Goal: Book appointment/travel/reservation

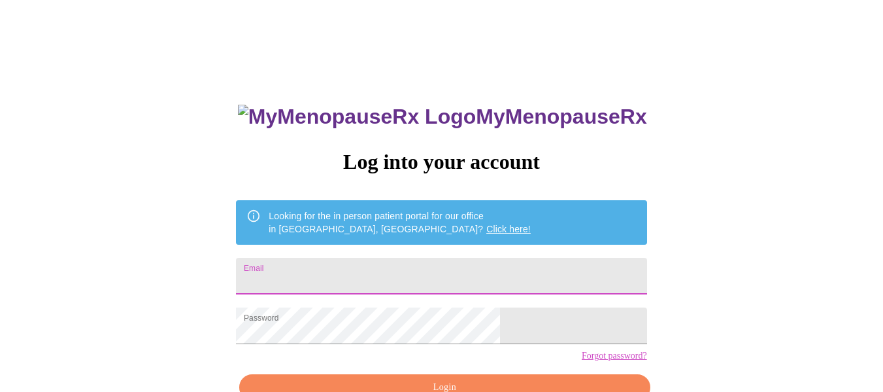
click at [412, 268] on input "Email" at bounding box center [441, 276] width 411 height 37
type input "[EMAIL_ADDRESS][DOMAIN_NAME]"
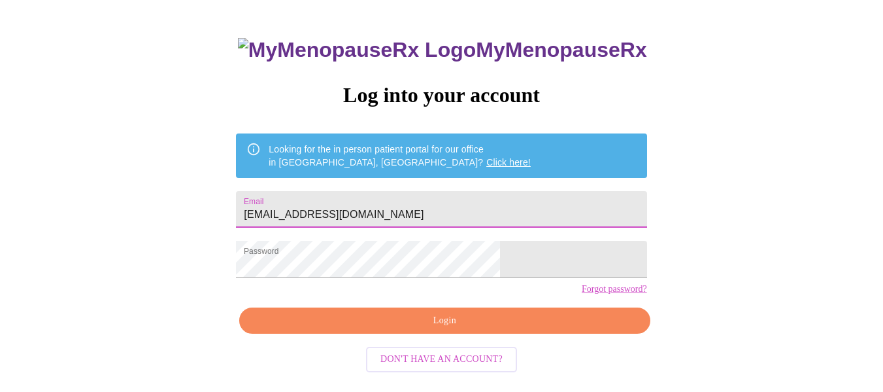
scroll to position [77, 0]
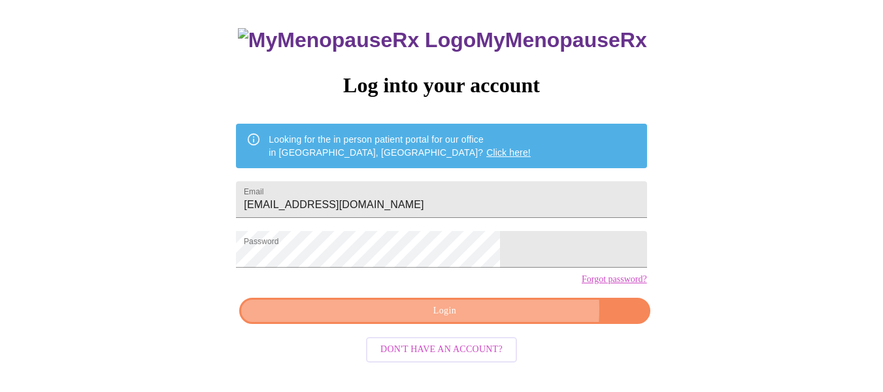
click at [494, 319] on span "Login" at bounding box center [444, 311] width 381 height 16
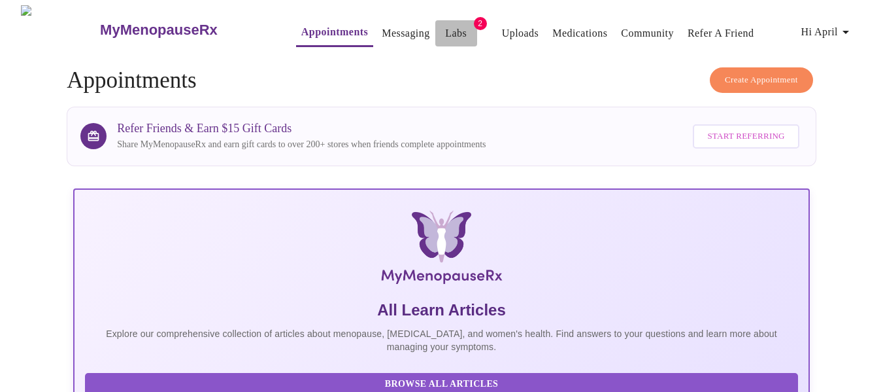
click at [445, 24] on link "Labs" at bounding box center [456, 33] width 22 height 18
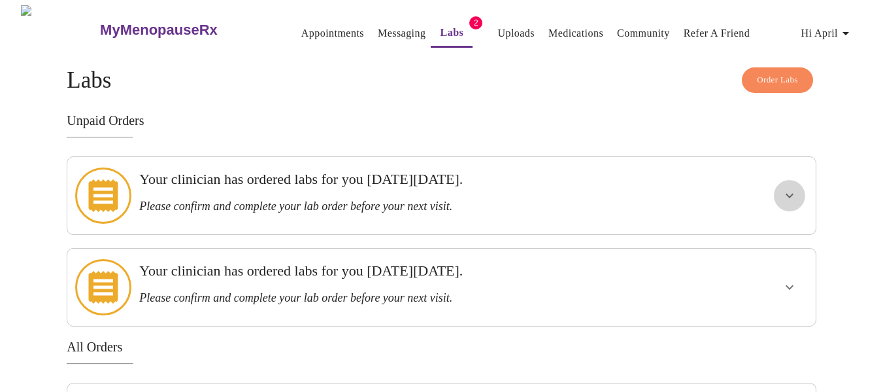
click at [791, 191] on icon "show more" at bounding box center [790, 196] width 16 height 16
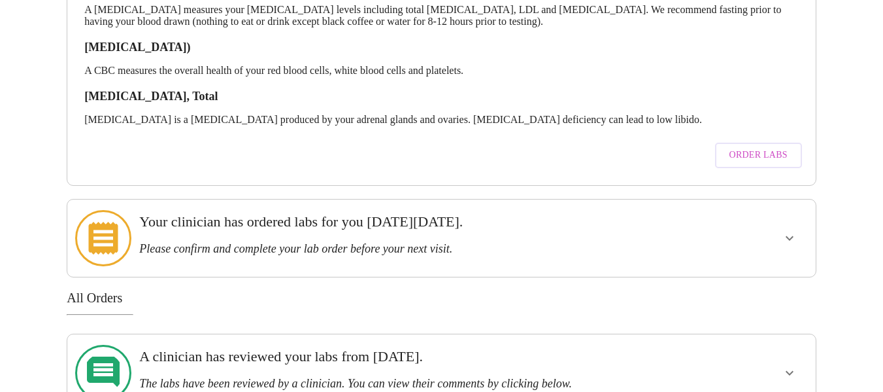
scroll to position [258, 0]
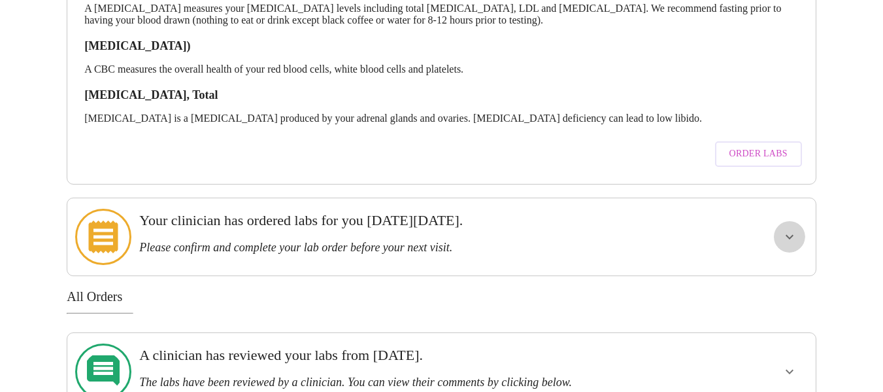
click at [791, 229] on icon "show more" at bounding box center [790, 237] width 16 height 16
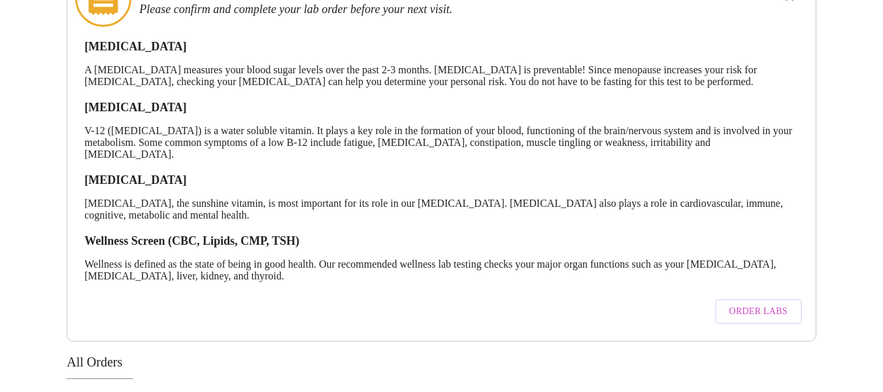
scroll to position [516, 0]
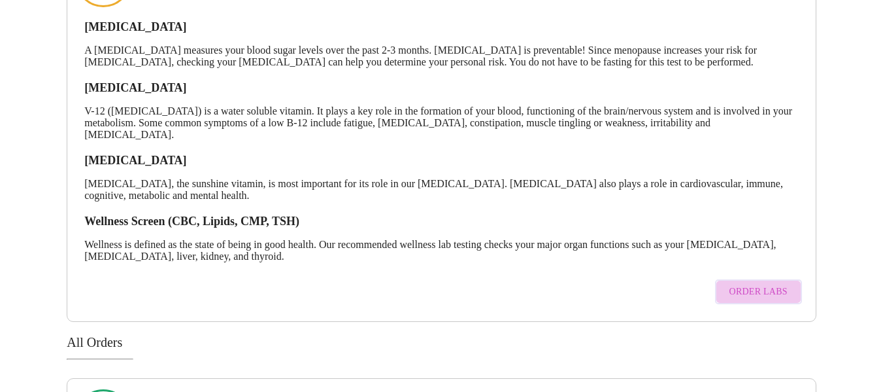
click at [776, 284] on span "Order Labs" at bounding box center [759, 292] width 58 height 16
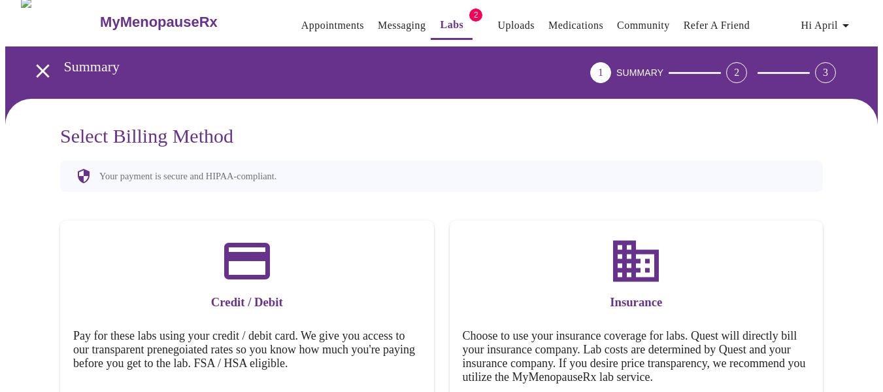
scroll to position [86, 0]
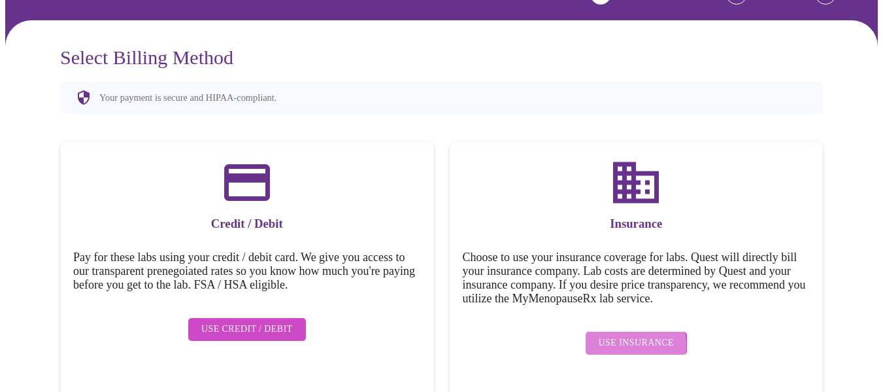
click at [617, 336] on span "Use Insurance" at bounding box center [636, 343] width 75 height 16
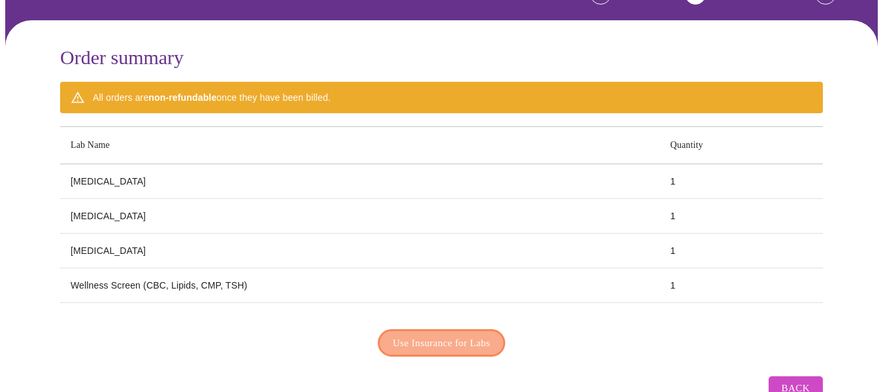
click at [460, 341] on span "Use Insurance for Labs" at bounding box center [441, 342] width 97 height 17
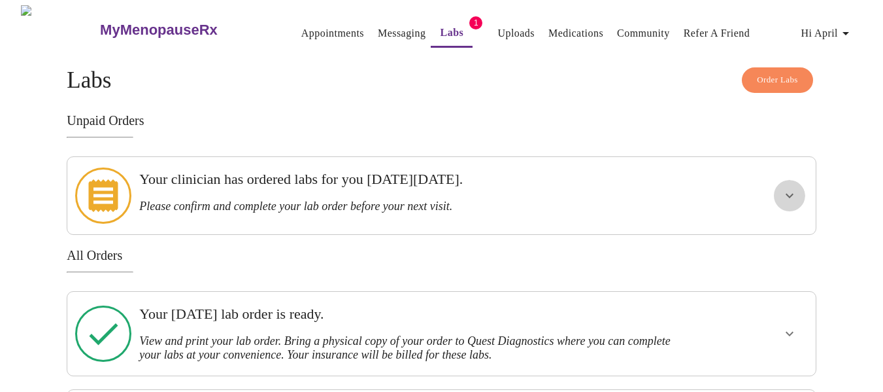
click at [789, 195] on icon "show more" at bounding box center [790, 196] width 16 height 16
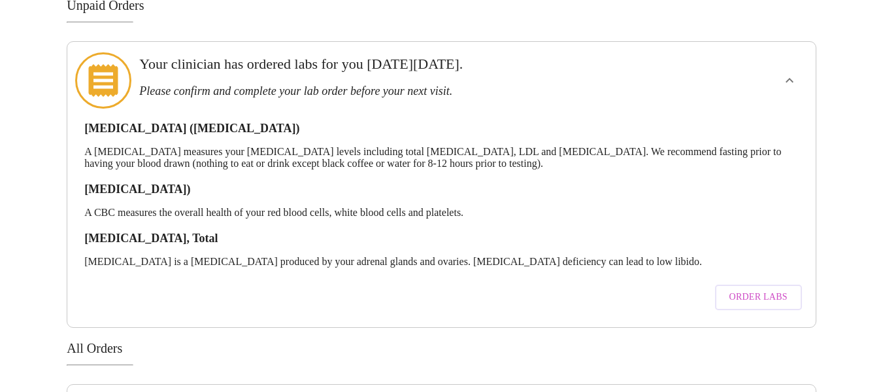
scroll to position [151, 0]
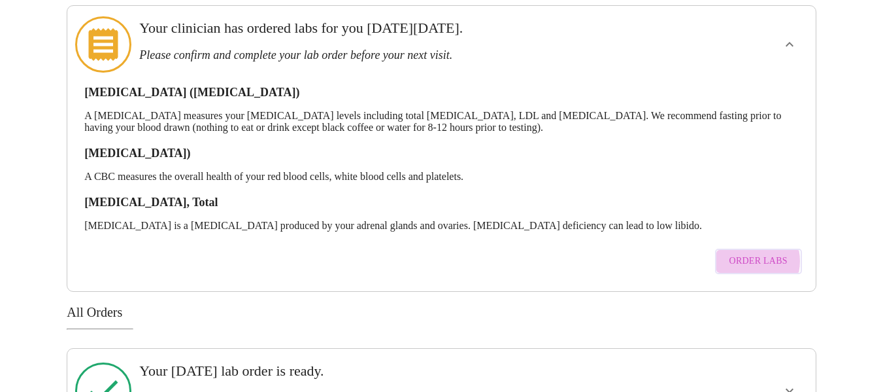
click at [749, 253] on span "Order Labs" at bounding box center [759, 261] width 58 height 16
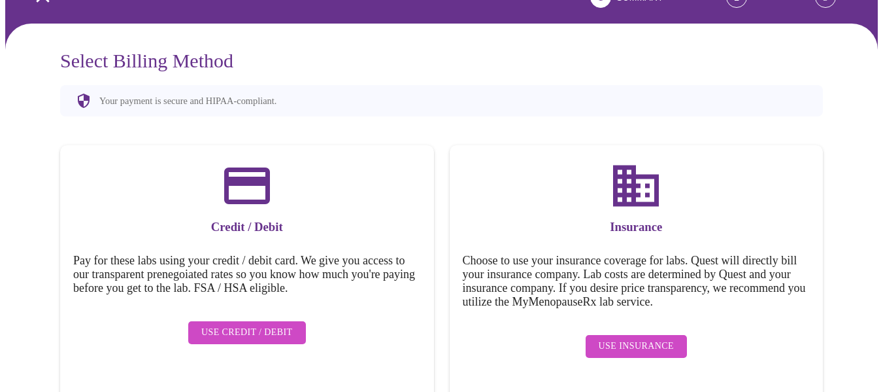
scroll to position [86, 0]
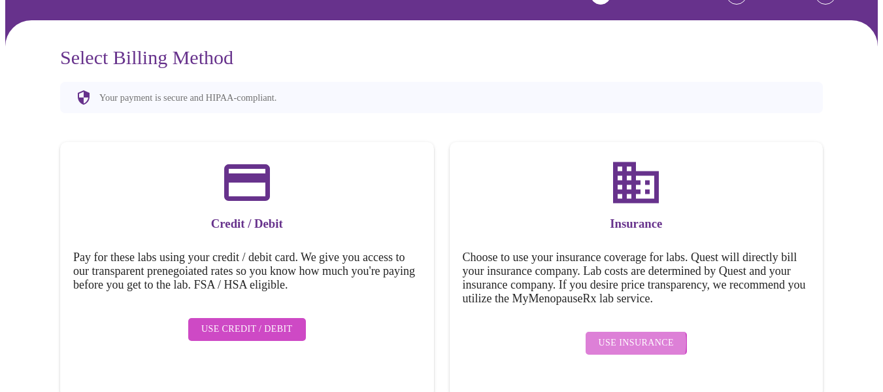
click at [637, 335] on span "Use Insurance" at bounding box center [636, 343] width 75 height 16
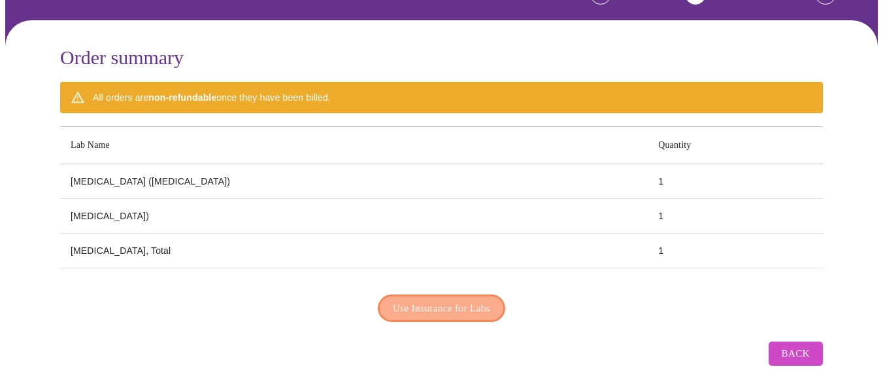
click at [447, 309] on span "Use Insurance for Labs" at bounding box center [441, 307] width 97 height 17
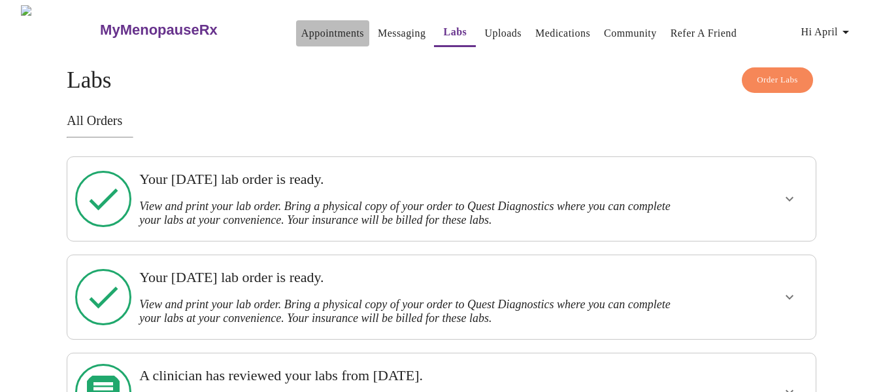
click at [301, 27] on link "Appointments" at bounding box center [332, 33] width 63 height 18
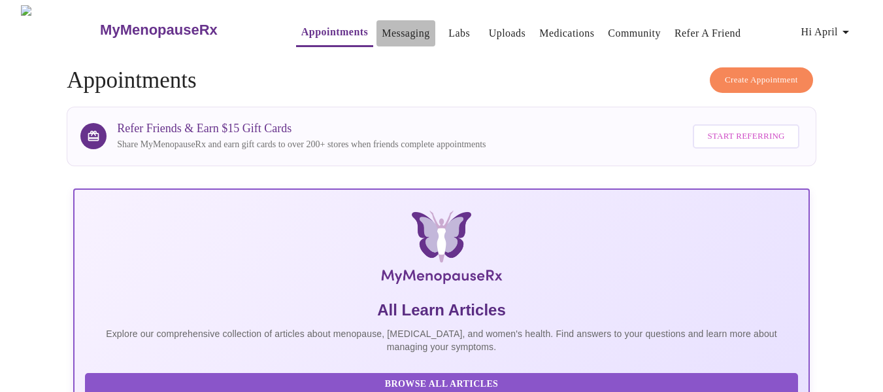
click at [382, 29] on link "Messaging" at bounding box center [406, 33] width 48 height 18
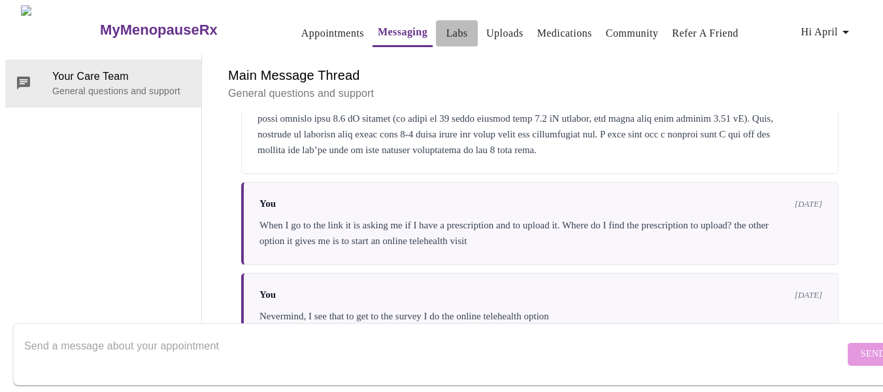
click at [447, 24] on link "Labs" at bounding box center [458, 33] width 22 height 18
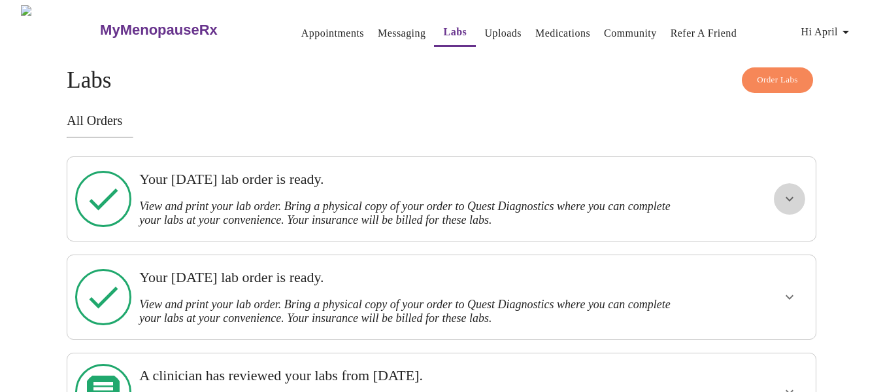
click at [787, 198] on icon "show more" at bounding box center [790, 199] width 16 height 16
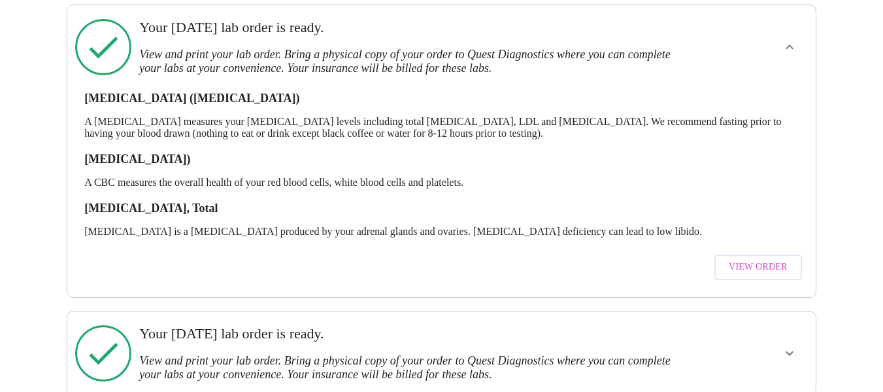
scroll to position [167, 0]
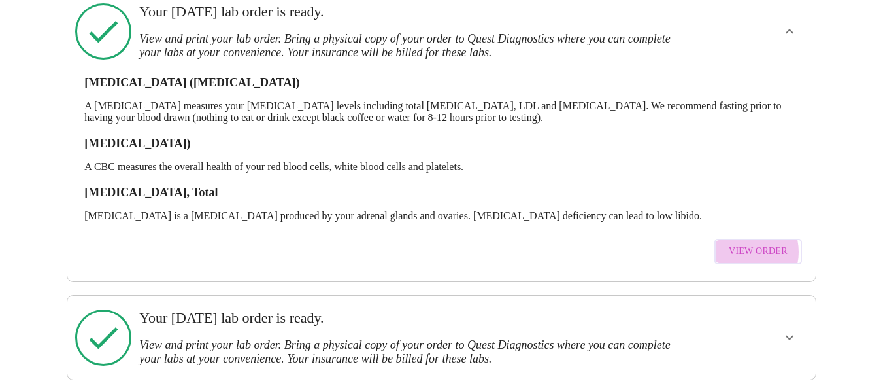
click at [744, 243] on span "View Order" at bounding box center [758, 251] width 59 height 16
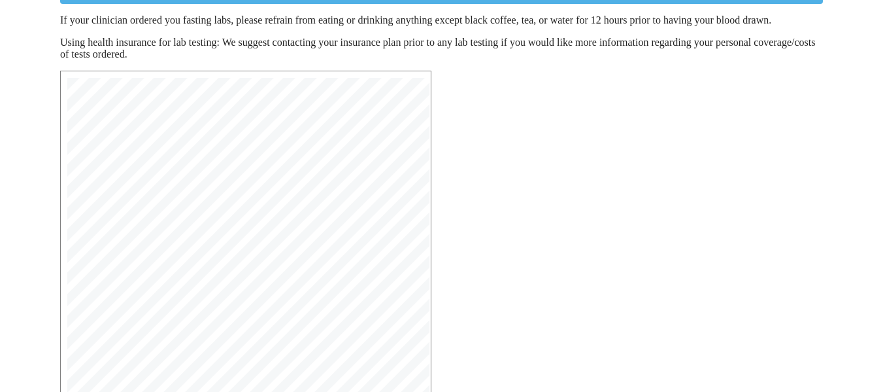
scroll to position [271, 0]
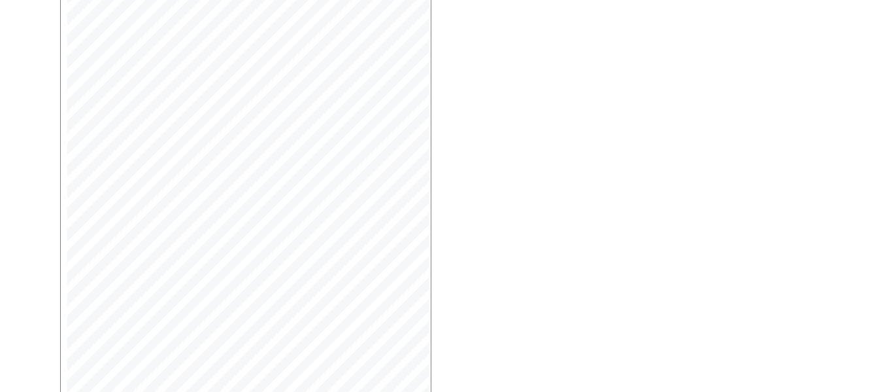
click at [167, 210] on span "6399 [MEDICAL_DATA]) | CPT: 85025 | Dx:" at bounding box center [201, 209] width 216 height 8
click at [128, 339] on span "Open Larger PDF" at bounding box center [120, 343] width 84 height 16
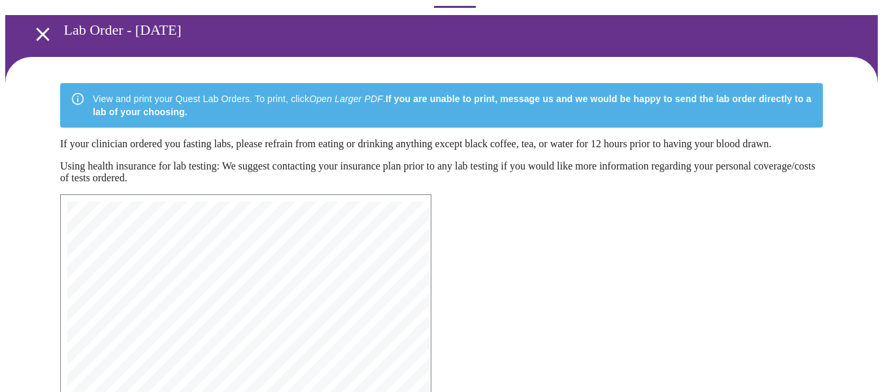
scroll to position [38, 0]
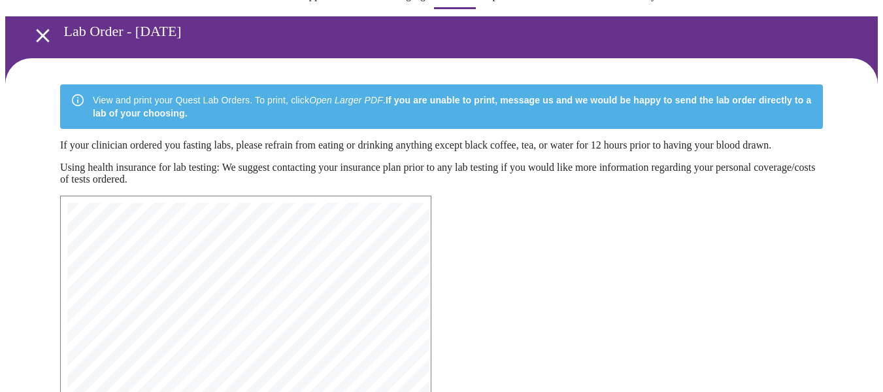
click at [33, 31] on icon "open drawer" at bounding box center [42, 35] width 23 height 23
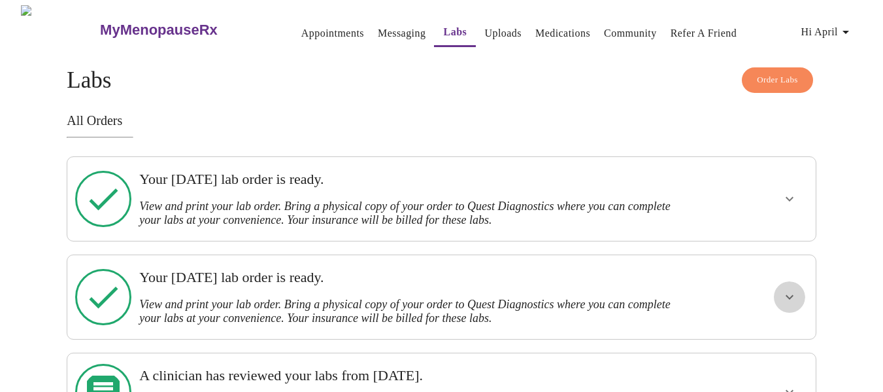
click at [792, 295] on icon "show more" at bounding box center [790, 297] width 8 height 5
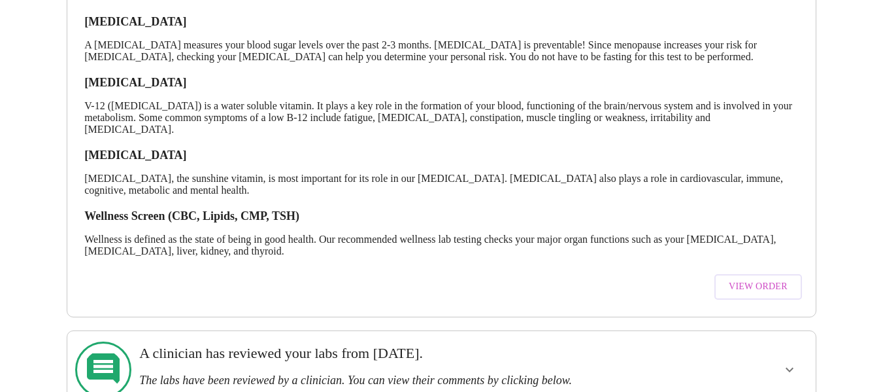
scroll to position [328, 0]
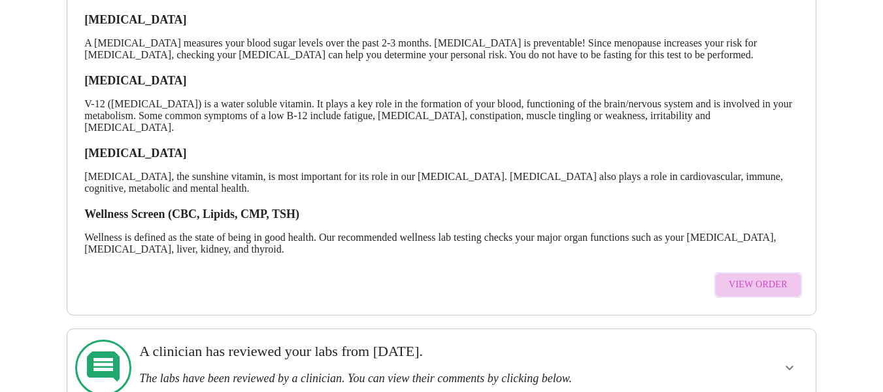
click at [770, 281] on span "View Order" at bounding box center [758, 285] width 59 height 16
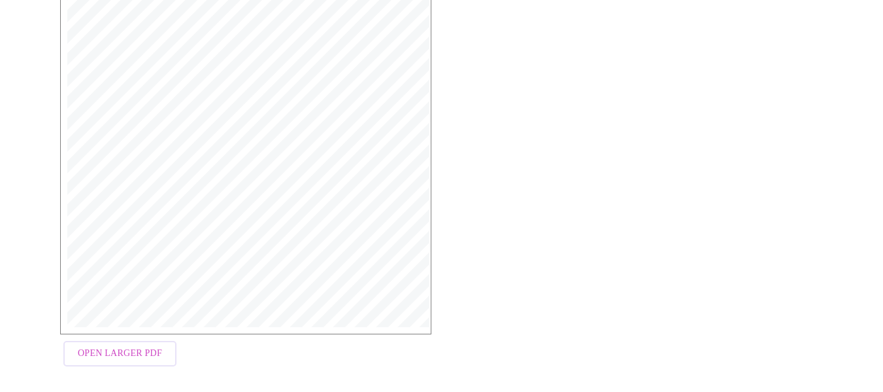
scroll to position [392, 0]
click at [141, 356] on button "Open Larger PDF" at bounding box center [119, 344] width 113 height 26
click at [111, 348] on span "Open Larger PDF" at bounding box center [120, 343] width 84 height 16
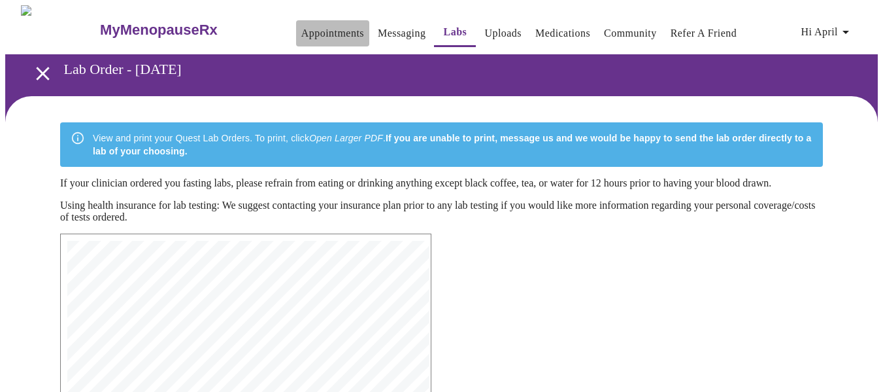
click at [307, 24] on link "Appointments" at bounding box center [332, 33] width 63 height 18
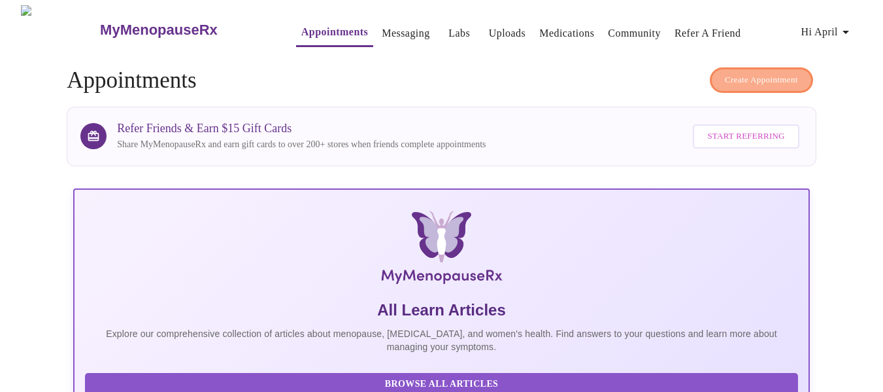
click at [754, 75] on span "Create Appointment" at bounding box center [761, 80] width 73 height 15
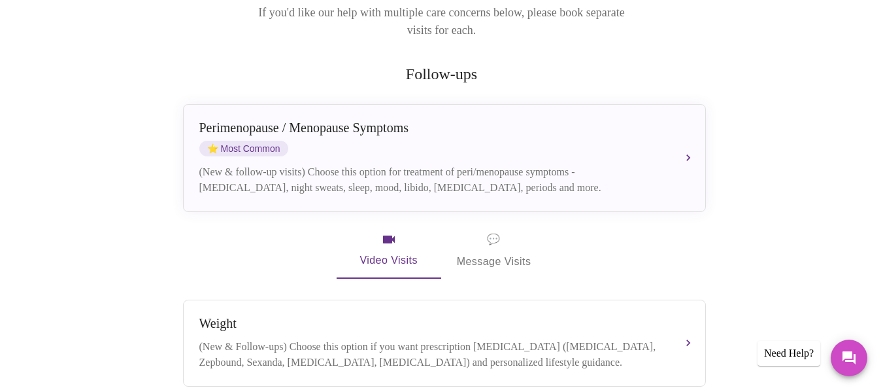
scroll to position [201, 0]
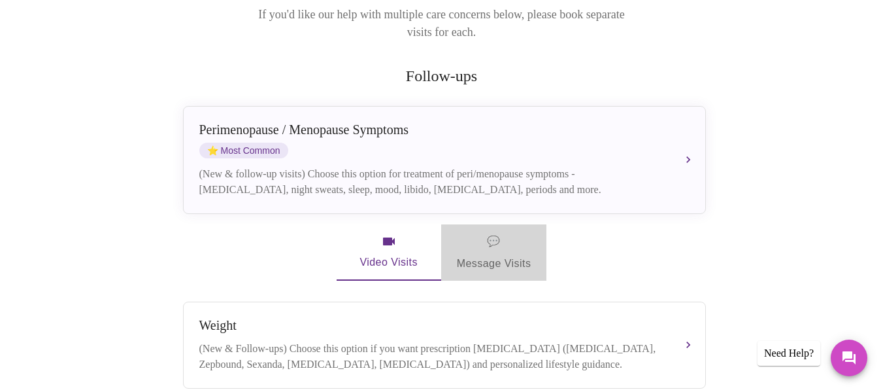
click at [494, 247] on span "💬 Message Visits" at bounding box center [494, 252] width 75 height 41
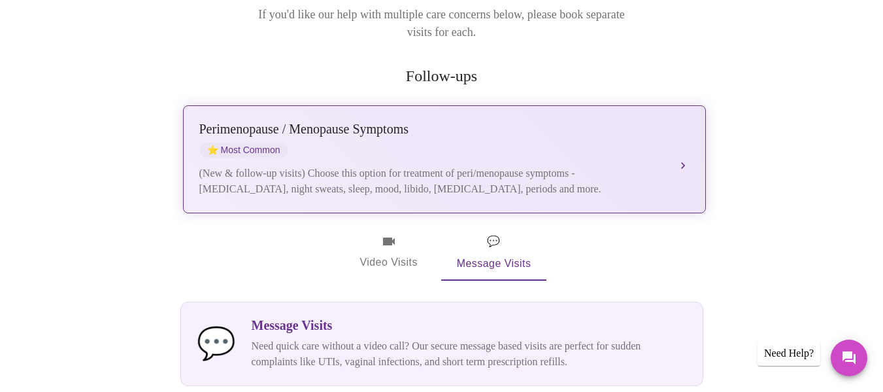
click at [478, 165] on div "(New & follow-up visits) Choose this option for treatment of peri/menopause sym…" at bounding box center [431, 180] width 464 height 31
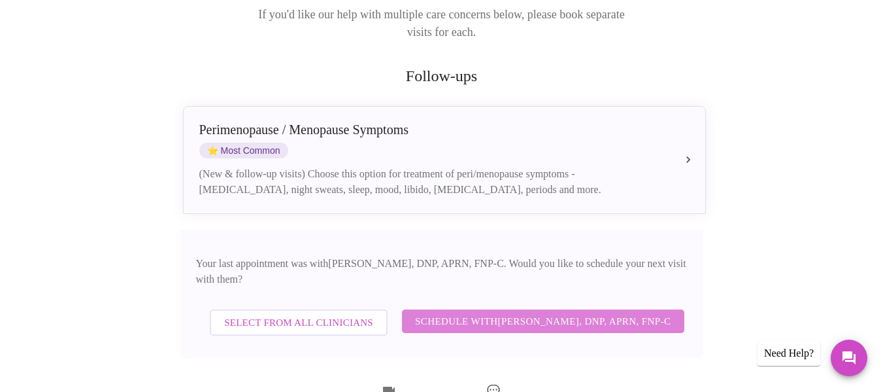
click at [556, 313] on span "Schedule with [PERSON_NAME], DNP, APRN, FNP-C" at bounding box center [543, 321] width 256 height 17
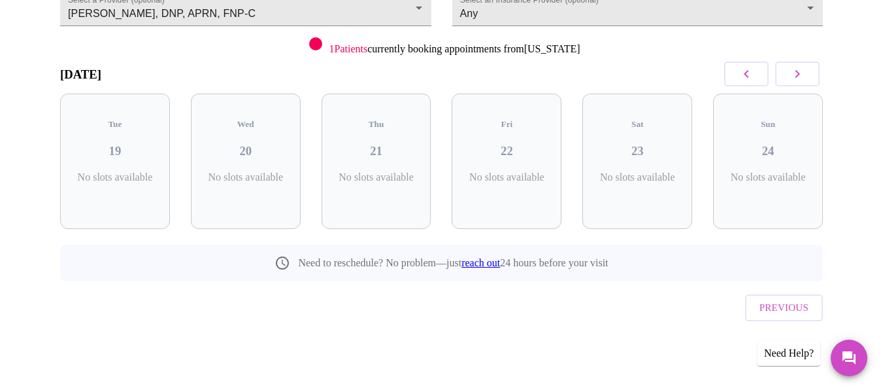
scroll to position [122, 0]
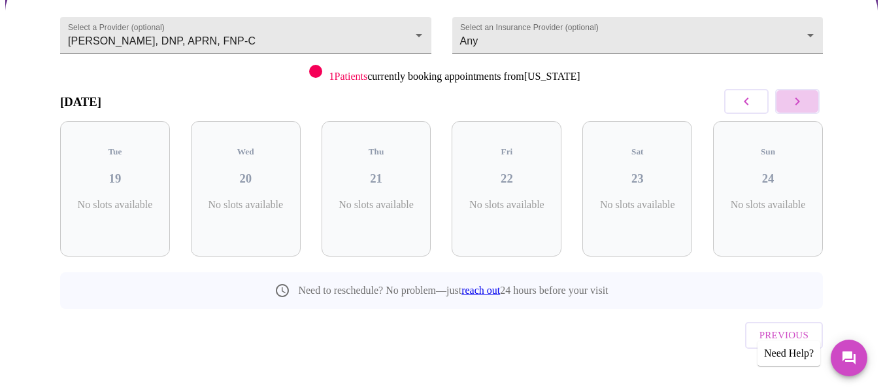
click at [791, 104] on button "button" at bounding box center [797, 101] width 44 height 25
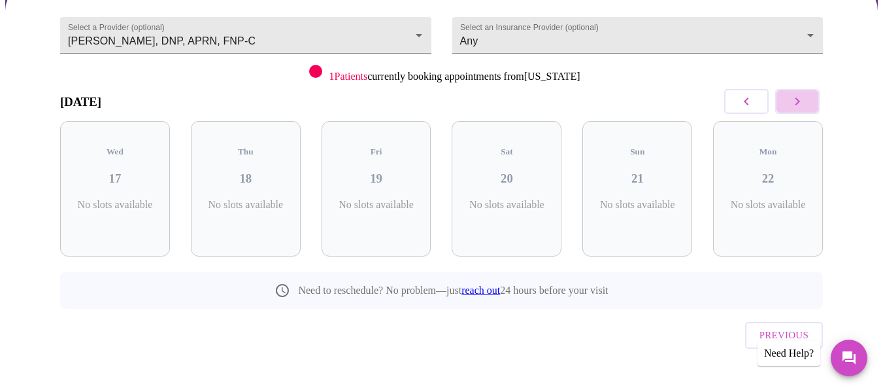
click at [791, 104] on button "button" at bounding box center [797, 101] width 44 height 25
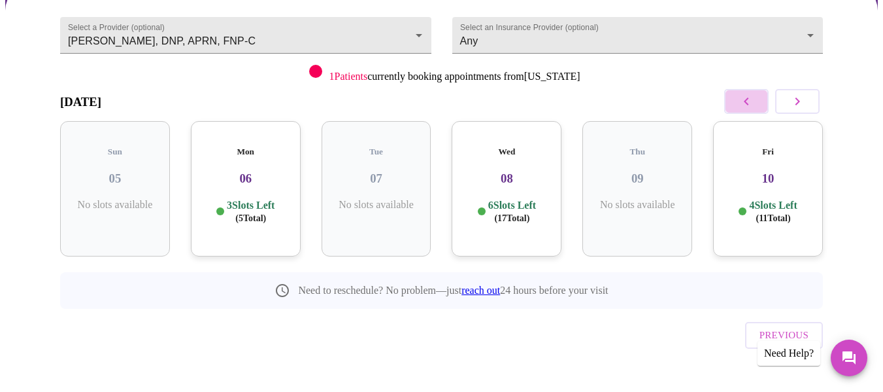
click at [753, 101] on icon "button" at bounding box center [747, 102] width 16 height 16
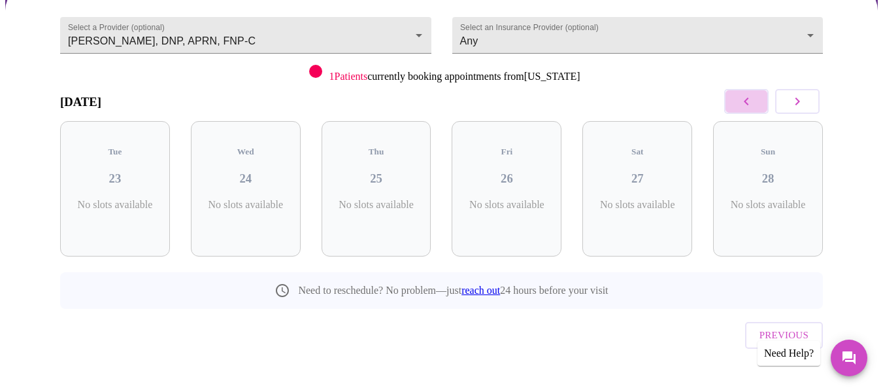
click at [753, 101] on icon "button" at bounding box center [747, 102] width 16 height 16
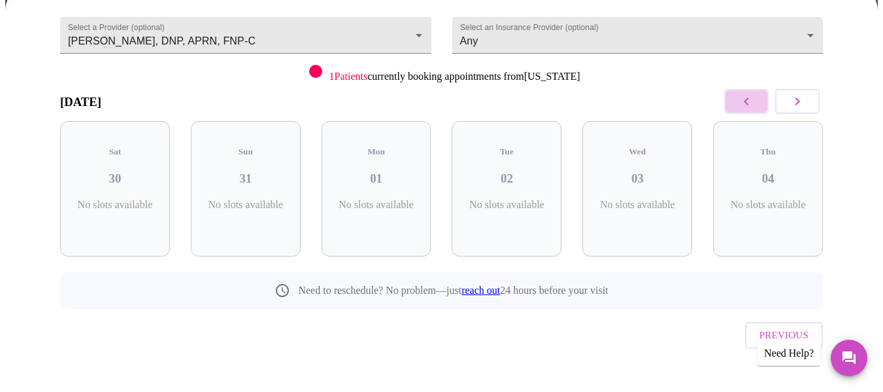
click at [753, 101] on icon "button" at bounding box center [747, 102] width 16 height 16
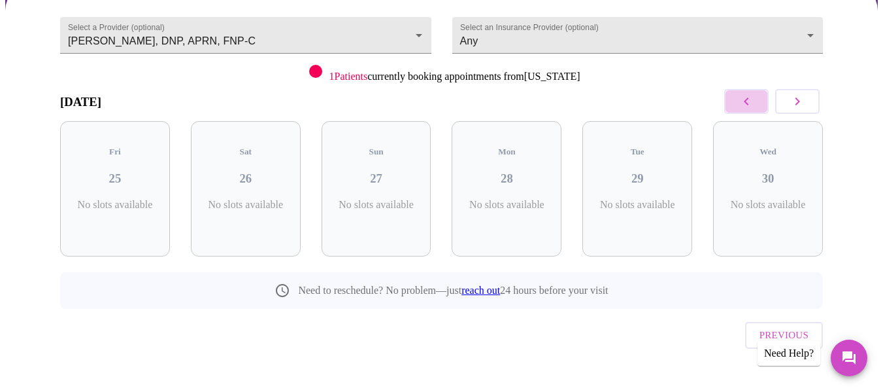
click at [753, 101] on icon "button" at bounding box center [747, 102] width 16 height 16
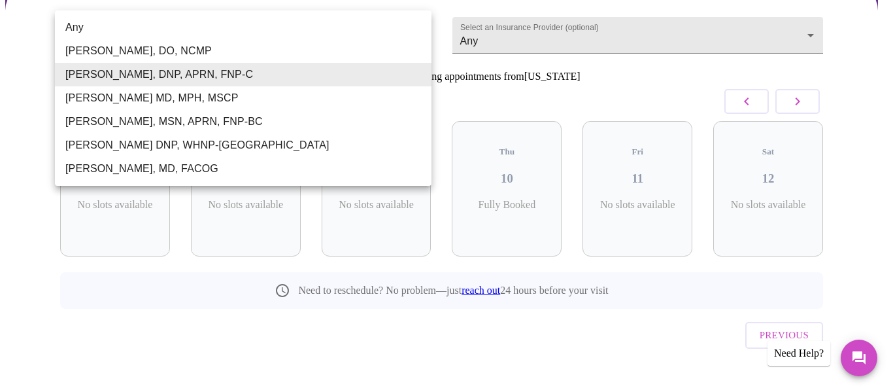
click at [401, 37] on body "MyMenopauseRx Appointments Messaging Labs Uploads Medications Community Refer a…" at bounding box center [446, 148] width 883 height 531
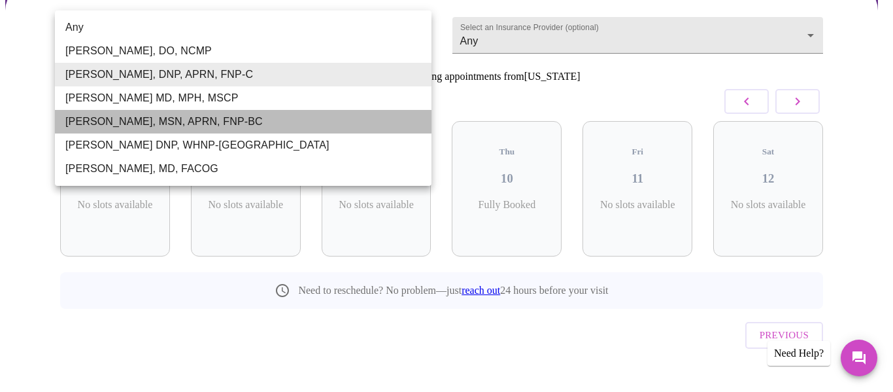
click at [245, 122] on li "[PERSON_NAME], MSN, APRN, FNP-BC" at bounding box center [243, 122] width 377 height 24
type input "[PERSON_NAME], MSN, APRN, FNP-BC"
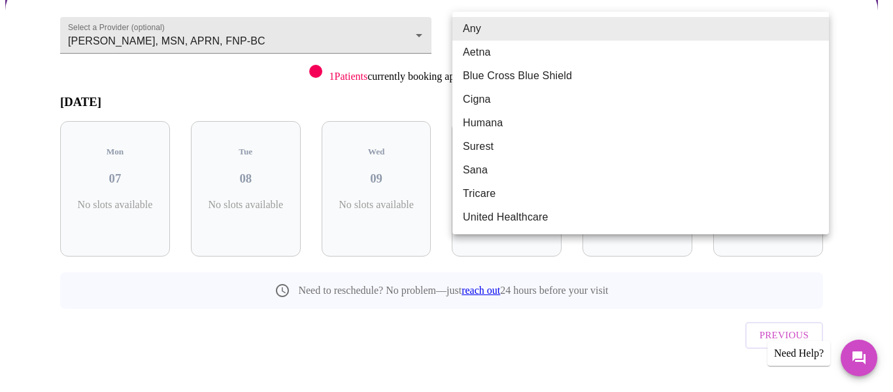
click at [553, 35] on body "MyMenopauseRx Appointments Messaging Labs Uploads Medications Community Refer a…" at bounding box center [446, 148] width 883 height 531
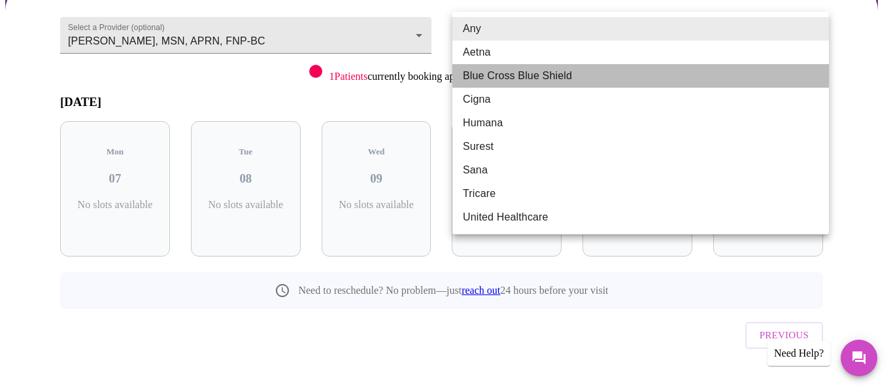
click at [515, 82] on li "Blue Cross Blue Shield" at bounding box center [640, 76] width 377 height 24
type input "Blue Cross Blue Shield"
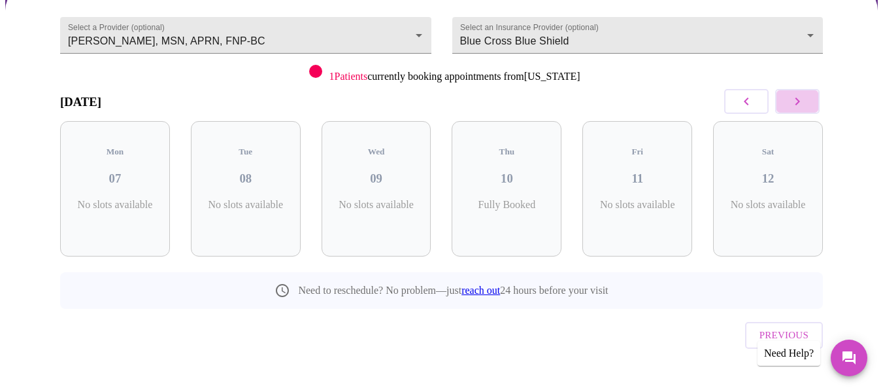
click at [796, 104] on icon "button" at bounding box center [798, 102] width 16 height 16
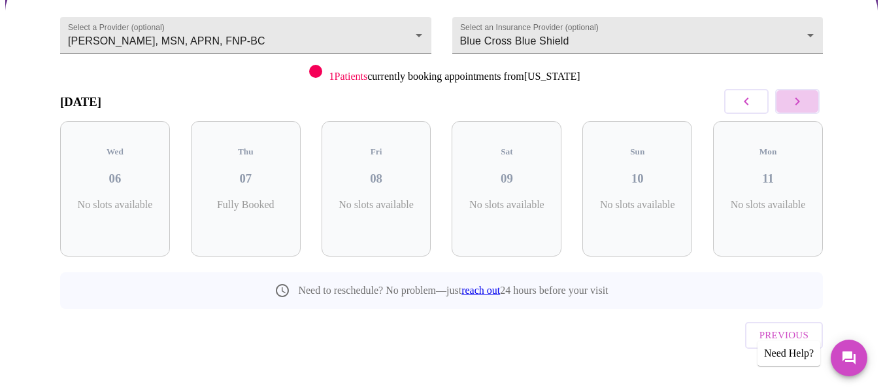
click at [796, 104] on icon "button" at bounding box center [798, 102] width 16 height 16
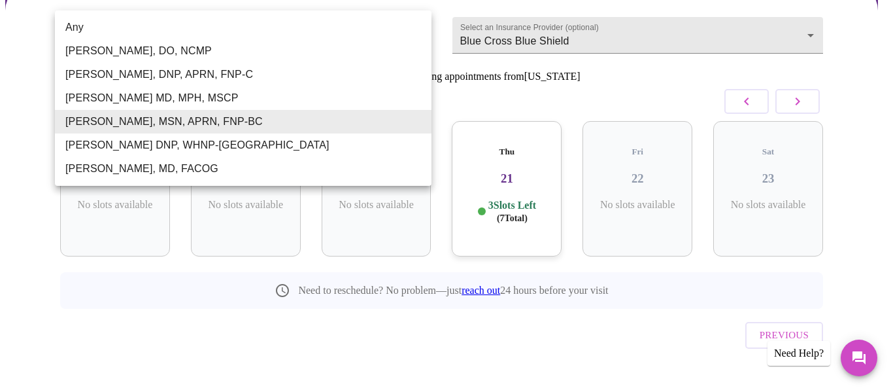
click at [349, 29] on body "MyMenopauseRx Appointments Messaging Labs Uploads Medications Community Refer a…" at bounding box center [446, 148] width 883 height 531
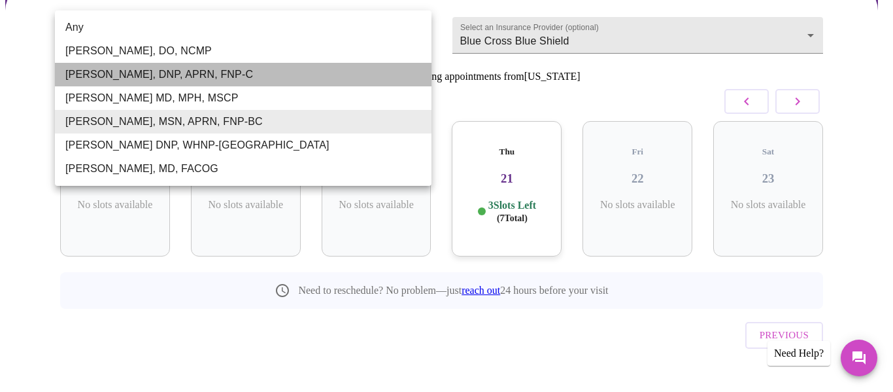
click at [264, 75] on li "[PERSON_NAME], DNP, APRN, FNP-C" at bounding box center [243, 75] width 377 height 24
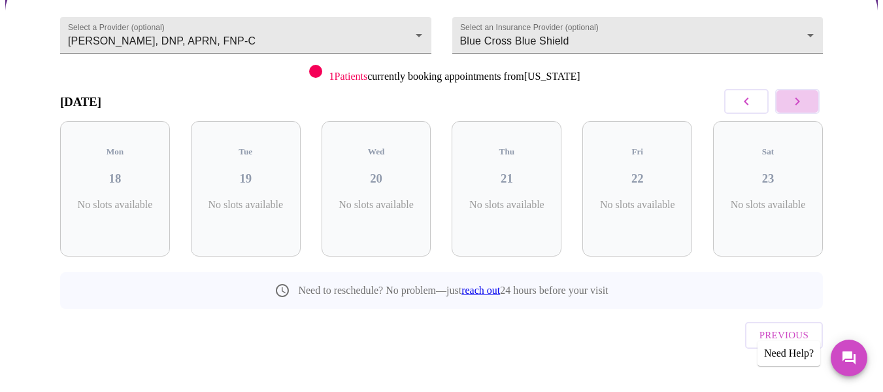
click at [796, 98] on icon "button" at bounding box center [798, 102] width 16 height 16
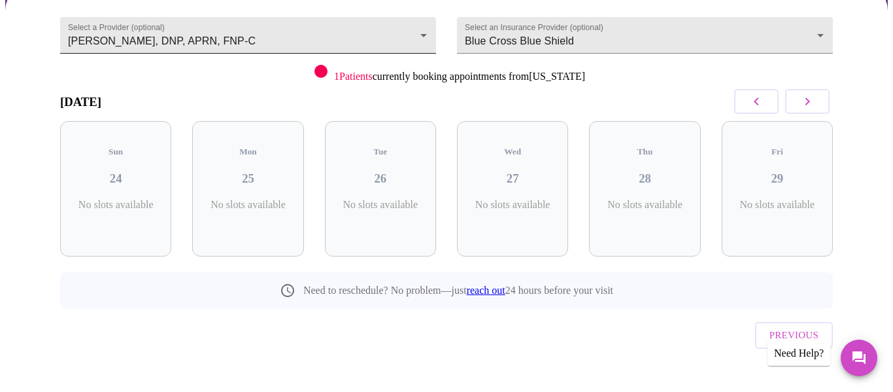
click at [401, 25] on body "MyMenopauseRx Appointments Messaging Labs Uploads Medications Community Refer a…" at bounding box center [446, 148] width 883 height 531
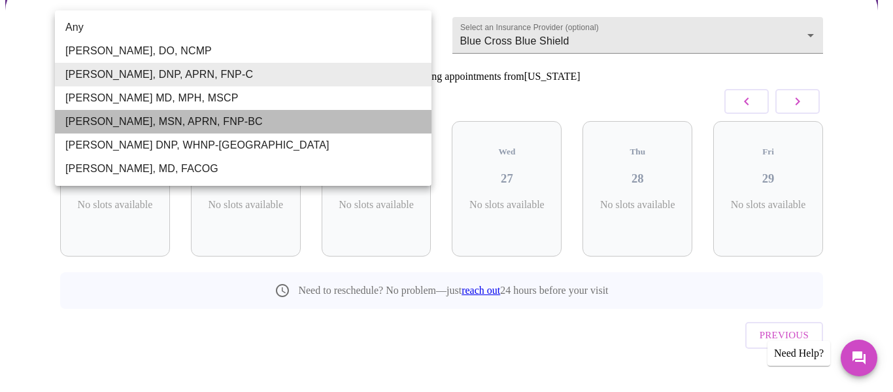
click at [289, 131] on li "[PERSON_NAME], MSN, APRN, FNP-BC" at bounding box center [243, 122] width 377 height 24
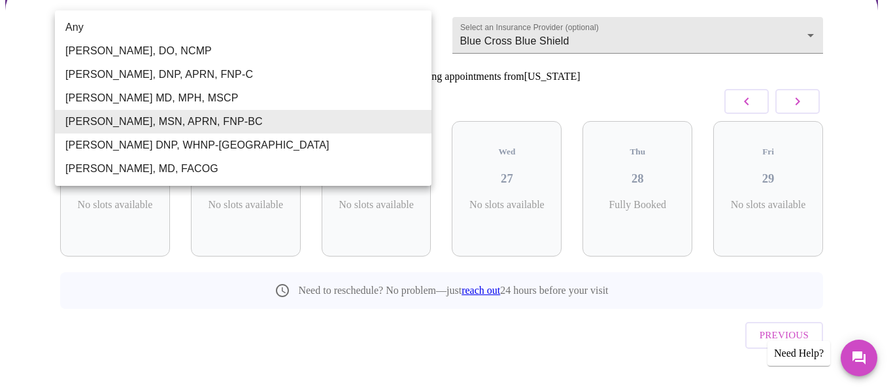
click at [304, 26] on body "MyMenopauseRx Appointments Messaging Labs Uploads Medications Community Refer a…" at bounding box center [446, 148] width 883 height 531
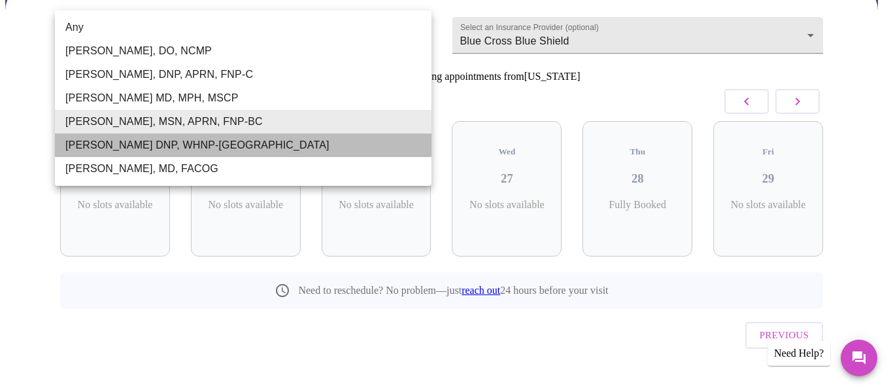
click at [211, 137] on li "[PERSON_NAME] DNP, WHNP-[GEOGRAPHIC_DATA]" at bounding box center [243, 145] width 377 height 24
type input "[PERSON_NAME] DNP, WHNP-[GEOGRAPHIC_DATA]"
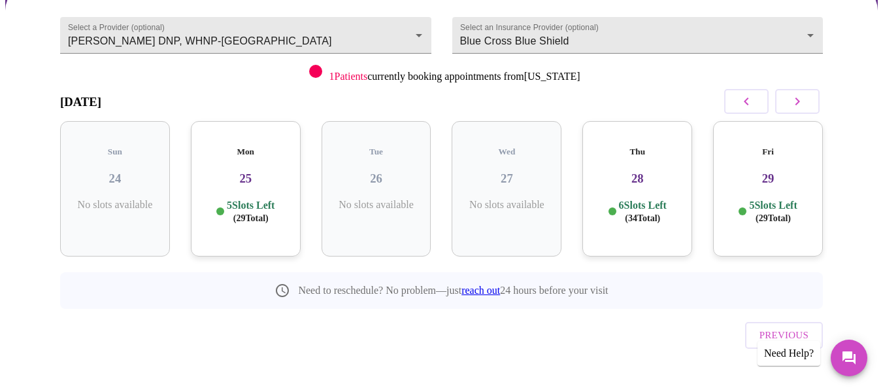
click at [244, 171] on h3 "25" at bounding box center [245, 178] width 89 height 14
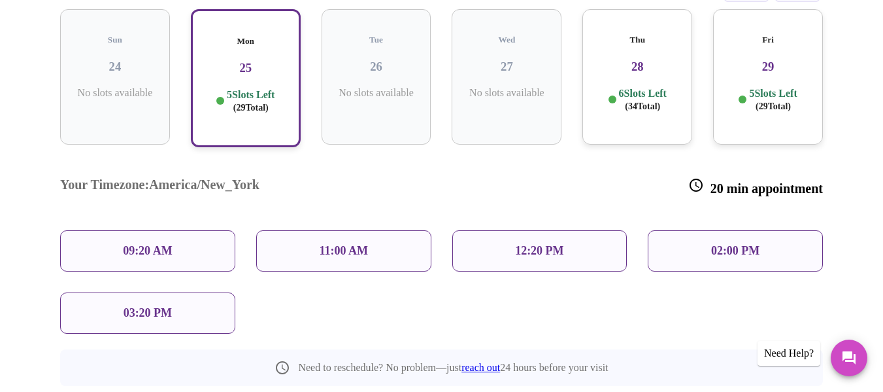
scroll to position [240, 0]
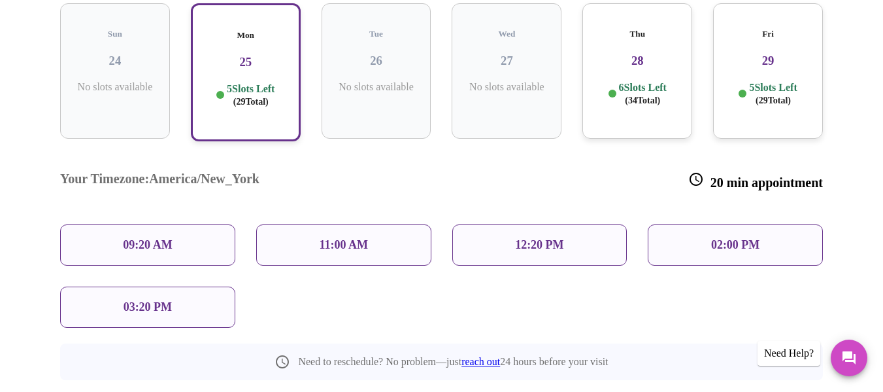
click at [371, 224] on div "11:00 AM" at bounding box center [343, 244] width 175 height 41
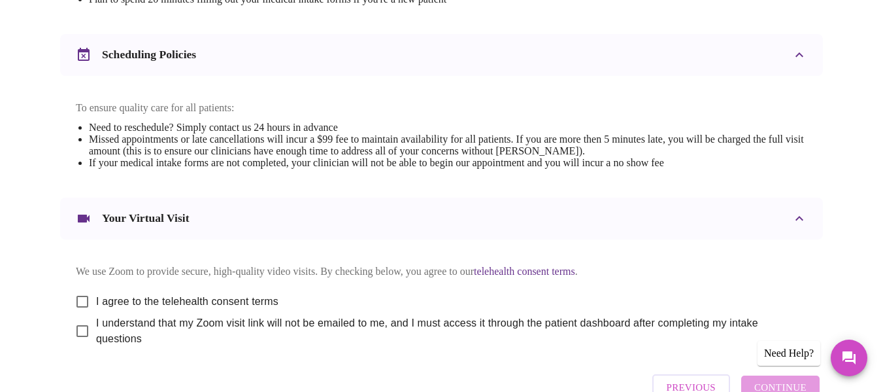
scroll to position [560, 0]
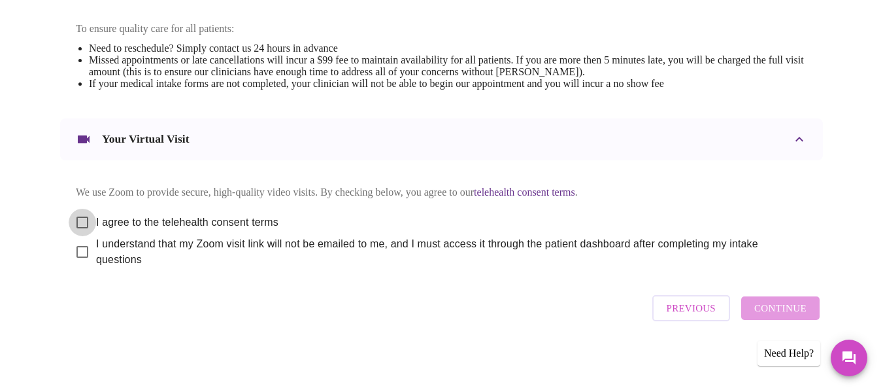
click at [75, 218] on input "I agree to the telehealth consent terms" at bounding box center [82, 222] width 27 height 27
checkbox input "true"
click at [75, 250] on input "I understand that my Zoom visit link will not be emailed to me, and I must acce…" at bounding box center [82, 251] width 27 height 27
checkbox input "true"
click at [790, 311] on span "Continue" at bounding box center [781, 307] width 52 height 17
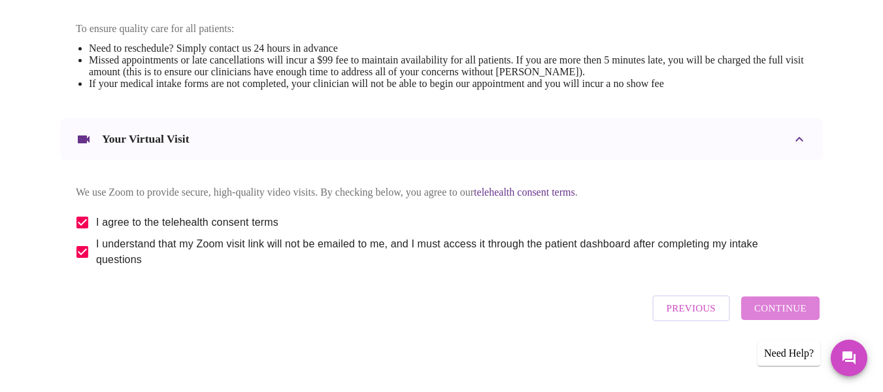
scroll to position [165, 0]
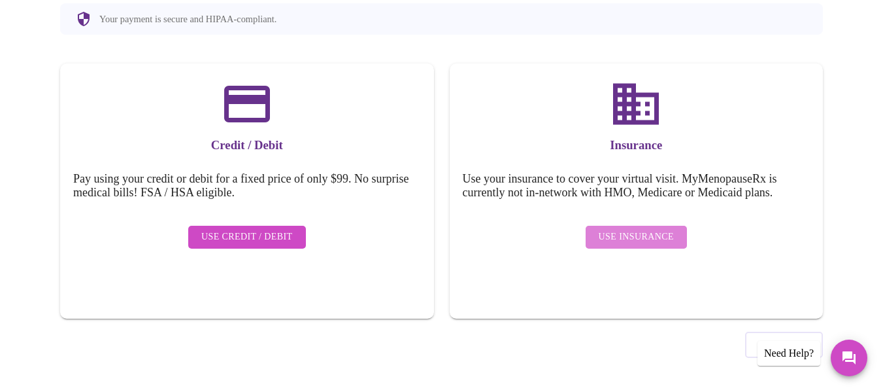
click at [649, 232] on span "Use Insurance" at bounding box center [636, 237] width 75 height 16
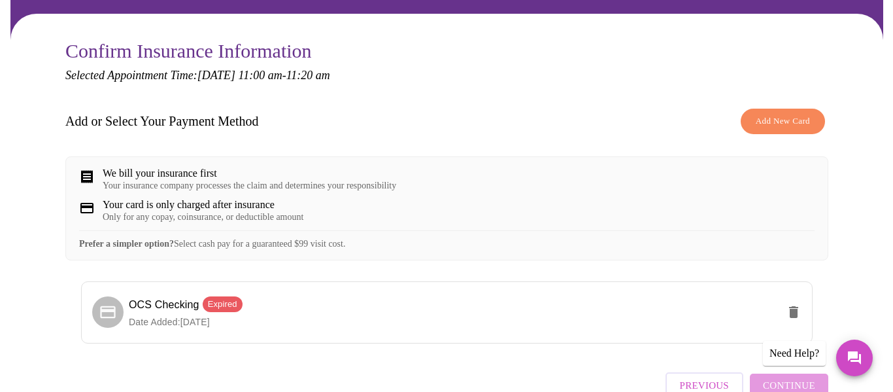
scroll to position [181, 0]
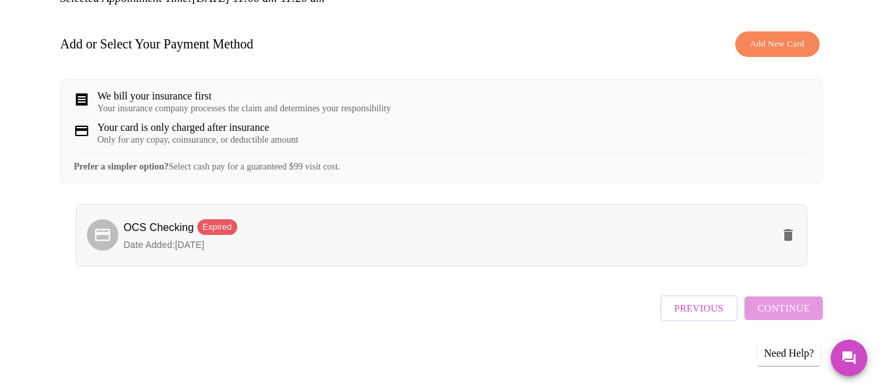
click at [499, 238] on span "OCS Checking Expired" at bounding box center [448, 228] width 649 height 19
click at [788, 31] on button "Add New Card" at bounding box center [778, 44] width 84 height 26
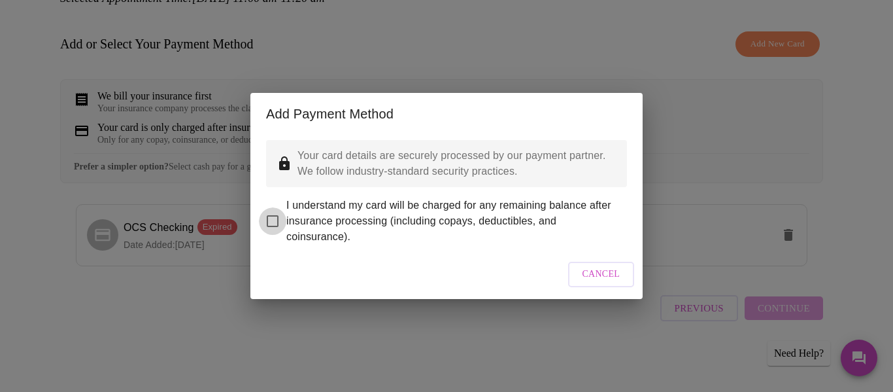
click at [273, 207] on input "I understand my card will be charged for any remaining balance after insurance …" at bounding box center [272, 220] width 27 height 27
checkbox input "true"
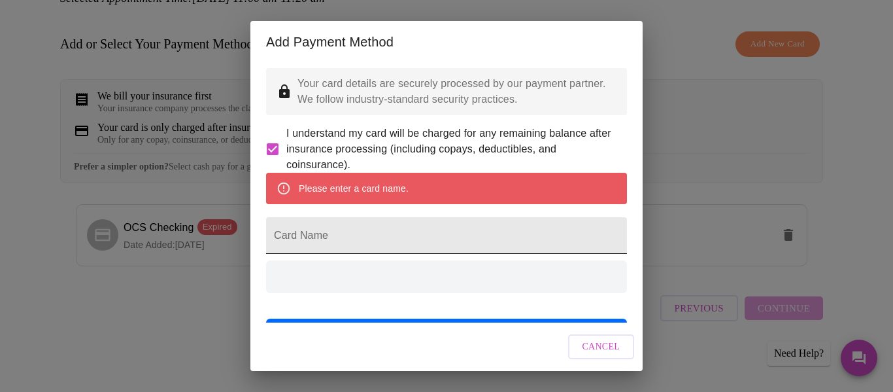
click at [348, 251] on input "Card Name" at bounding box center [446, 235] width 361 height 37
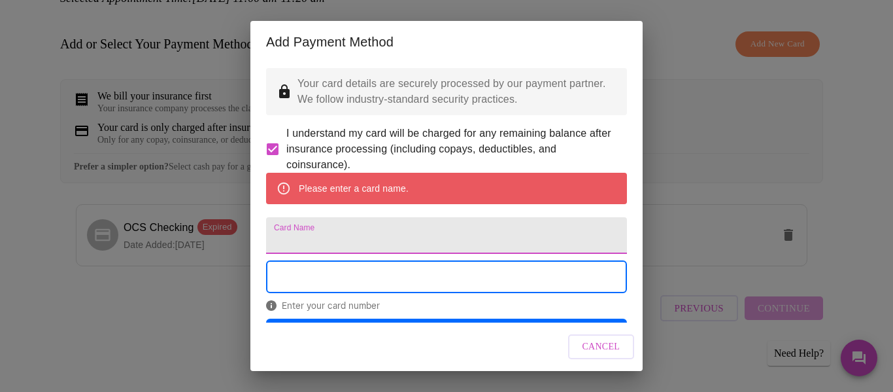
click at [348, 251] on input "Card Name" at bounding box center [446, 235] width 361 height 37
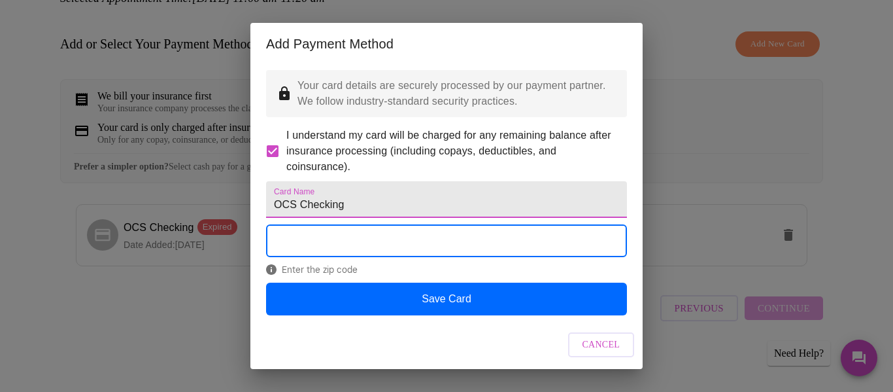
click at [345, 218] on input "OCS Checking" at bounding box center [446, 199] width 361 height 37
type input "O"
type input "Found"
click at [434, 171] on span "I understand my card will be charged for any remaining balance after insurance …" at bounding box center [451, 151] width 330 height 47
click at [286, 165] on input "I understand my card will be charged for any remaining balance after insurance …" at bounding box center [272, 150] width 27 height 27
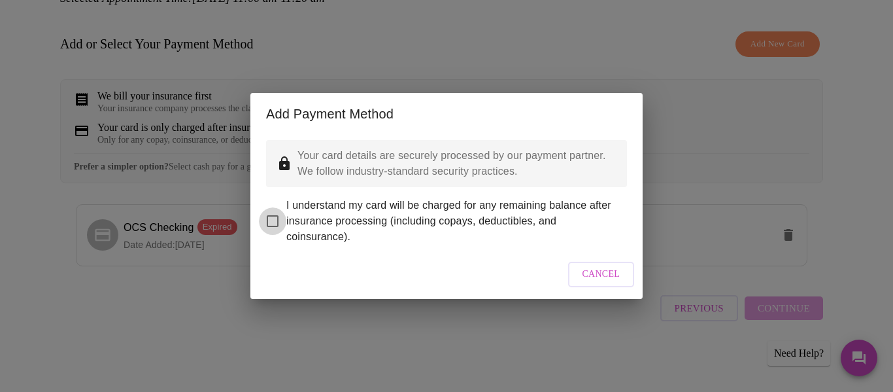
click at [274, 207] on input "I understand my card will be charged for any remaining balance after insurance …" at bounding box center [272, 220] width 27 height 27
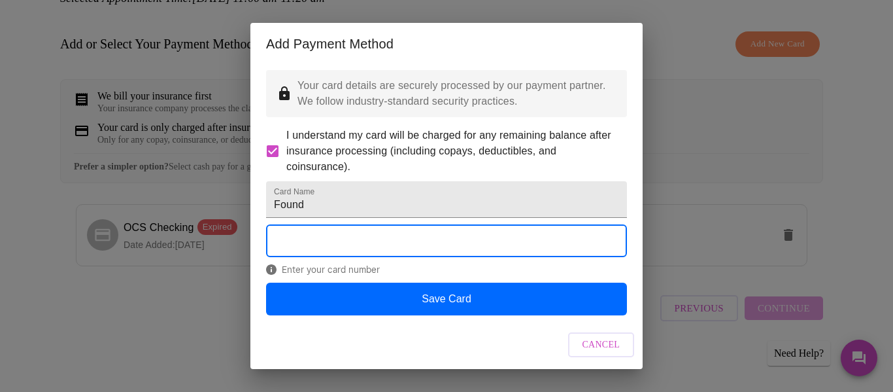
scroll to position [30, 0]
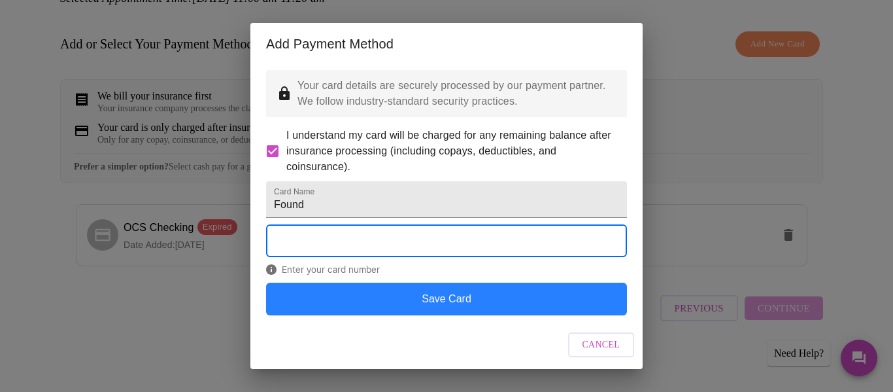
click at [517, 303] on button "Save Card" at bounding box center [446, 298] width 361 height 33
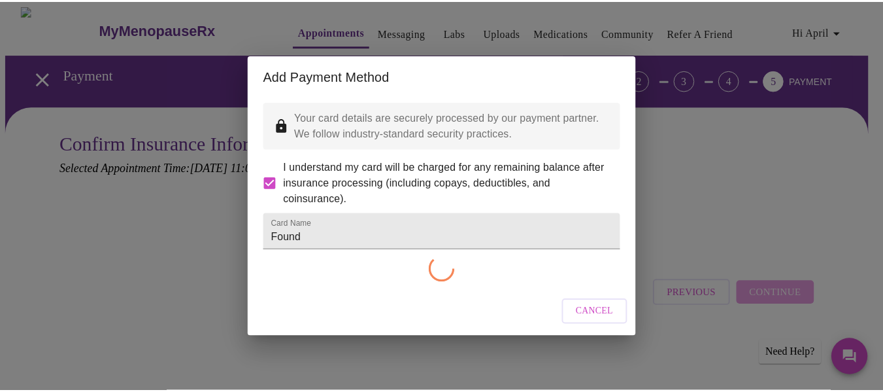
scroll to position [0, 0]
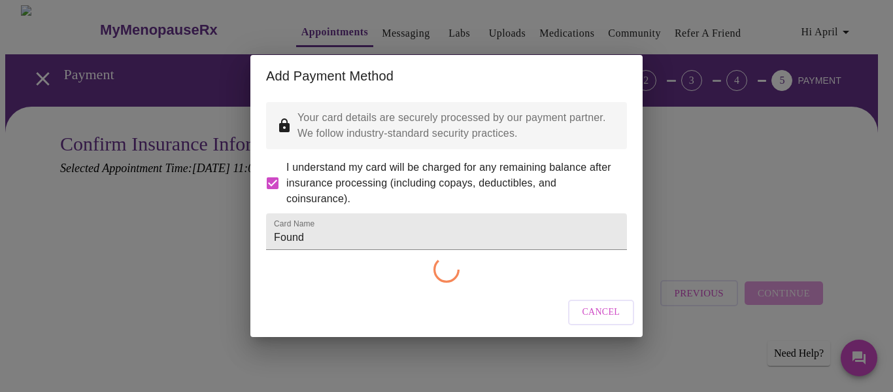
checkbox input "false"
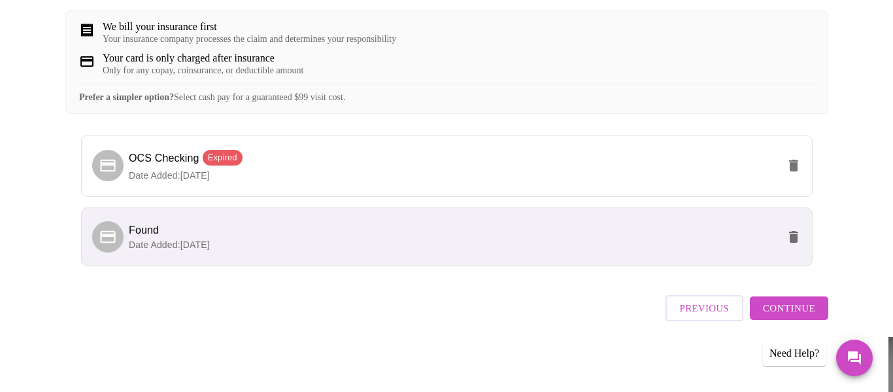
scroll to position [250, 0]
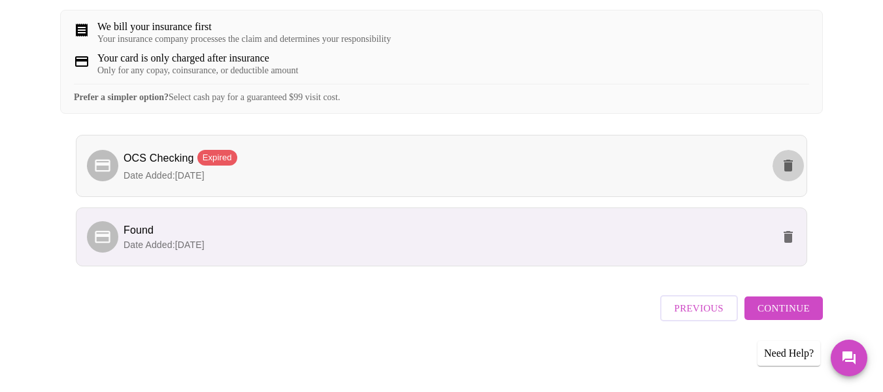
click at [791, 171] on icon "delete" at bounding box center [788, 166] width 9 height 12
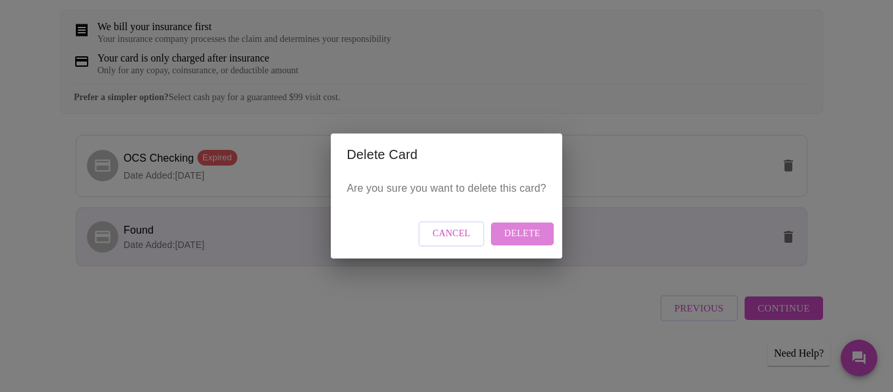
click at [520, 238] on span "Delete" at bounding box center [522, 234] width 36 height 16
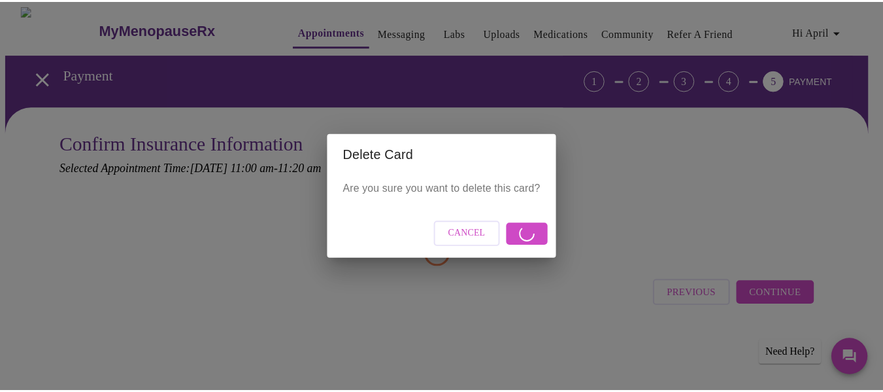
scroll to position [0, 0]
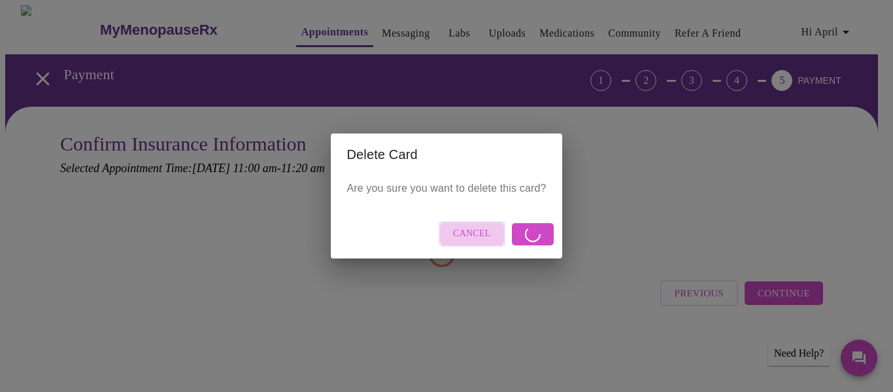
click at [473, 231] on span "Cancel" at bounding box center [472, 234] width 38 height 16
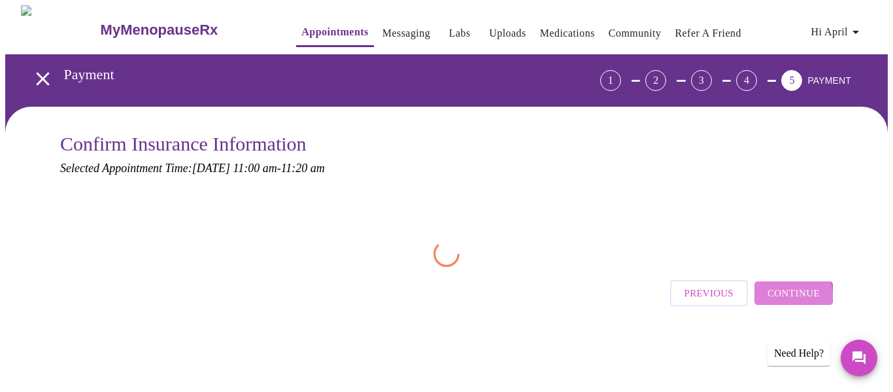
click at [793, 294] on span "Continue" at bounding box center [794, 292] width 52 height 17
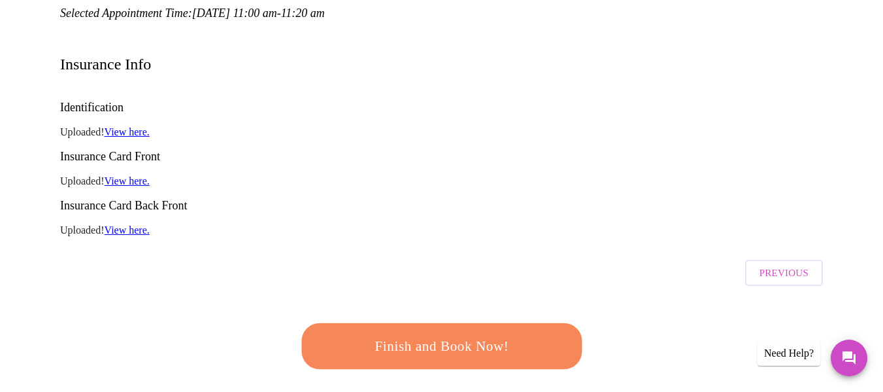
scroll to position [164, 0]
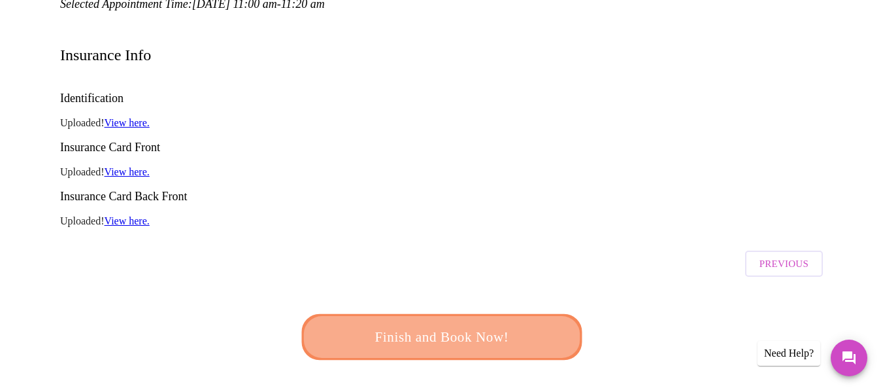
click at [511, 325] on span "Finish and Book Now!" at bounding box center [442, 337] width 242 height 24
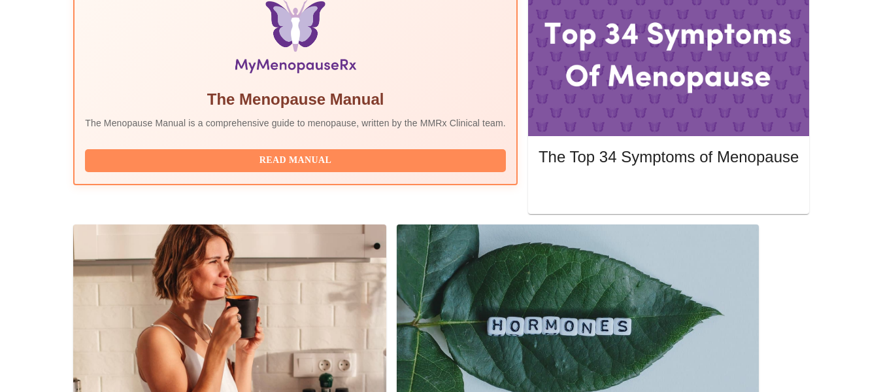
scroll to position [438, 0]
